Goal: Transaction & Acquisition: Book appointment/travel/reservation

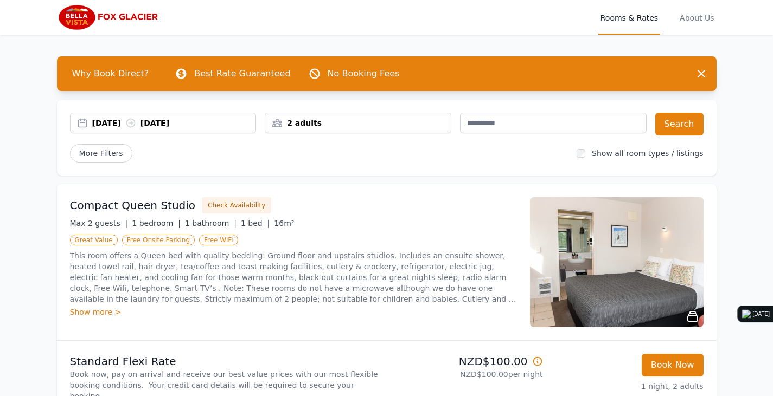
drag, startPoint x: 108, startPoint y: 116, endPoint x: 115, endPoint y: 120, distance: 7.8
click at [108, 116] on div "[DATE] [DATE]" at bounding box center [163, 123] width 187 height 21
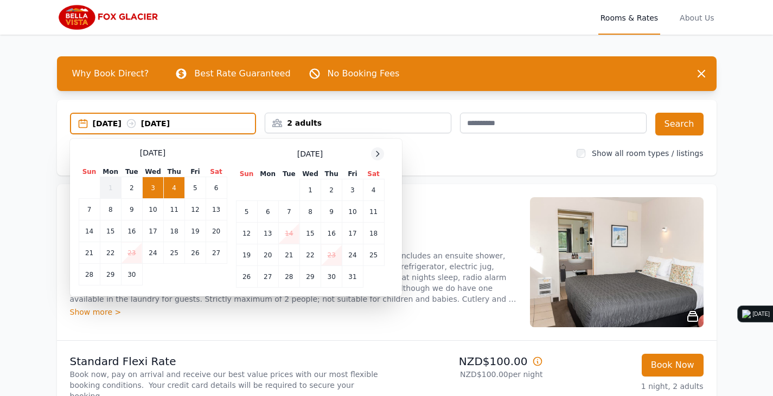
click at [381, 155] on icon at bounding box center [377, 154] width 9 height 9
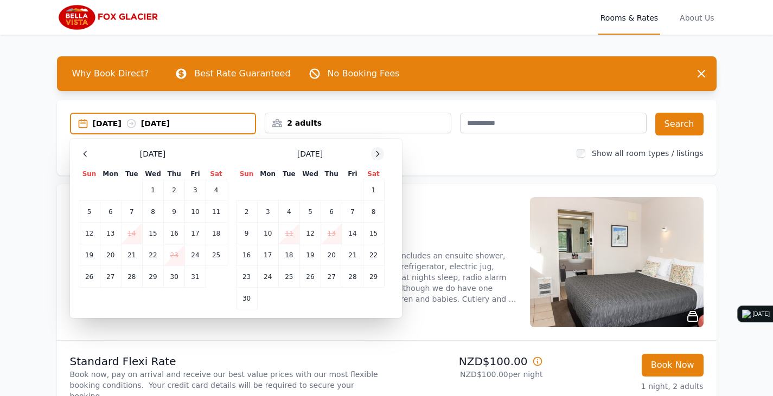
click at [381, 155] on icon at bounding box center [377, 154] width 9 height 9
click at [378, 256] on td "27" at bounding box center [373, 256] width 21 height 22
click at [245, 278] on td "28" at bounding box center [246, 277] width 21 height 22
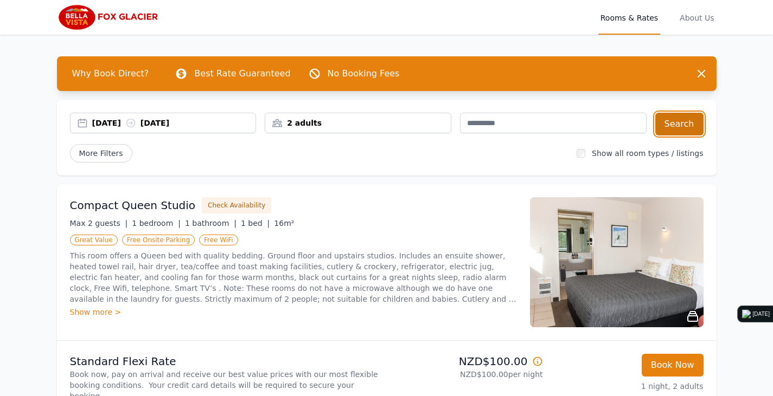
click at [692, 119] on button "Search" at bounding box center [679, 124] width 48 height 23
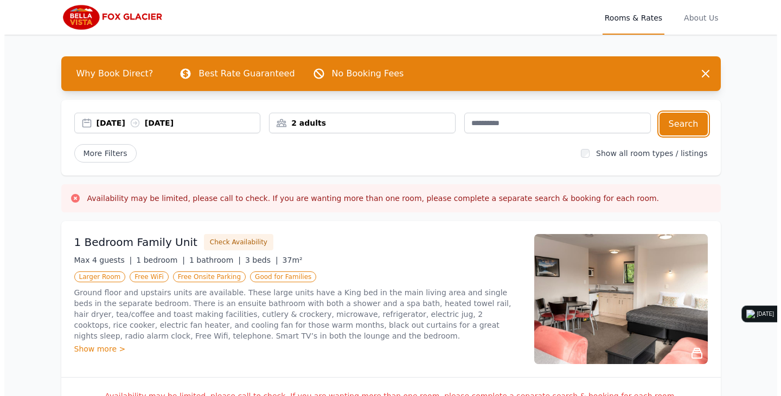
scroll to position [108, 0]
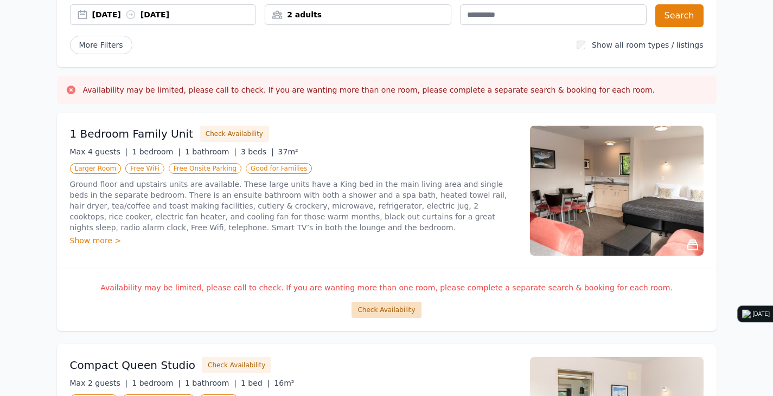
click at [385, 310] on button "Check Availability" at bounding box center [385, 310] width 69 height 16
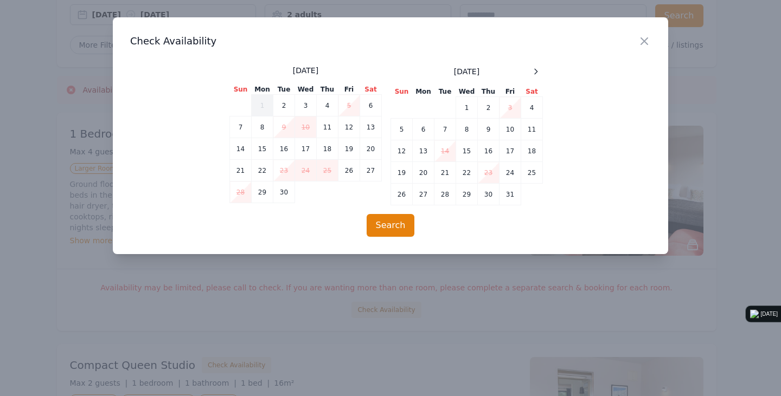
click at [545, 67] on div "[DATE] Sun Mon Tue Wed Thu Fri Sat 1 2 3 4 5 6 7 8 9 10 11 12 13 14 15 16 17 18…" at bounding box center [390, 135] width 322 height 140
click at [537, 72] on icon at bounding box center [536, 71] width 3 height 5
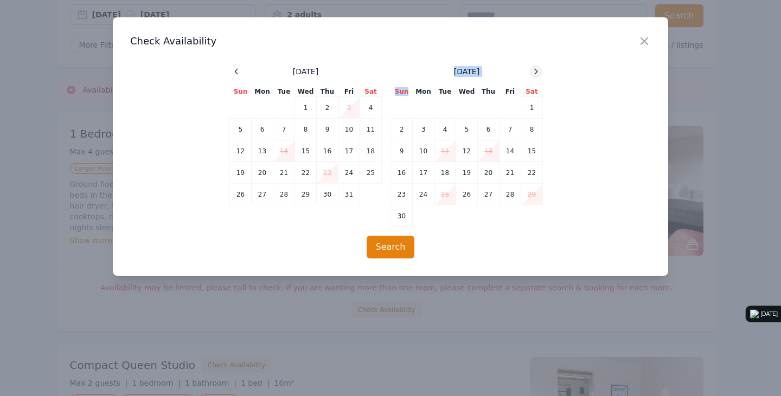
click at [537, 72] on icon at bounding box center [536, 71] width 3 height 5
